Goal: Navigation & Orientation: Go to known website

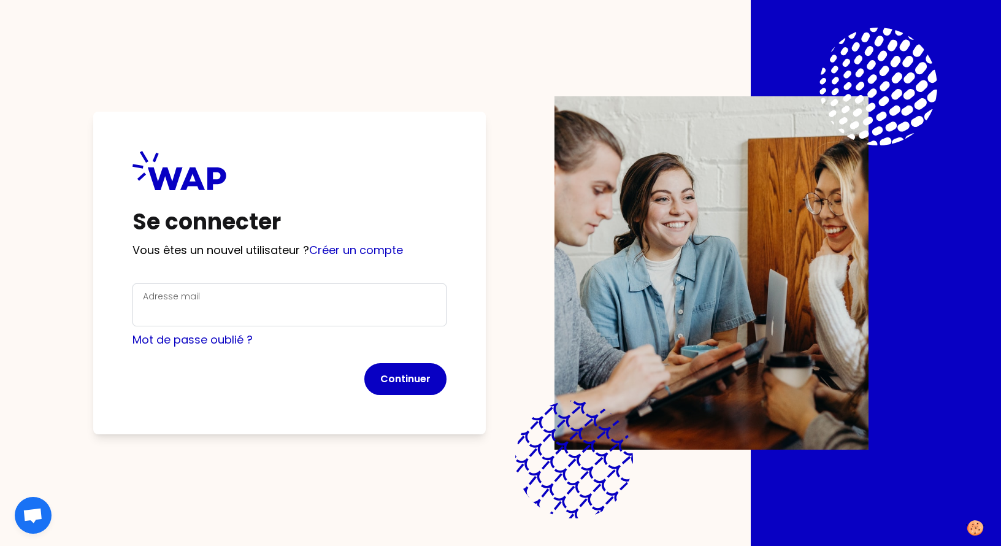
click at [584, 487] on icon at bounding box center [574, 459] width 167 height 167
click at [693, 334] on img at bounding box center [711, 272] width 314 height 353
click at [31, 513] on span "Ouvrir le chat" at bounding box center [33, 516] width 20 height 17
